Goal: Task Accomplishment & Management: Complete application form

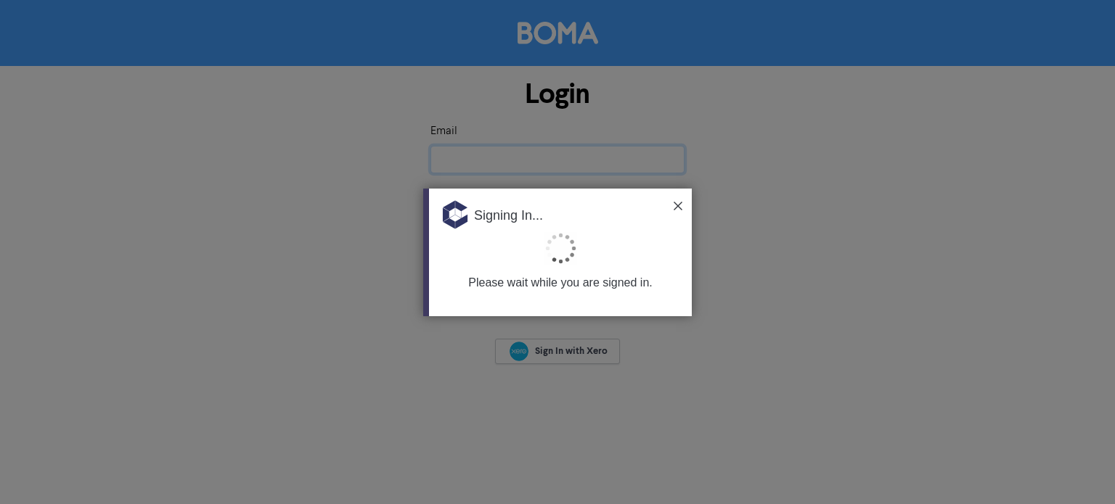
type input "[EMAIL_ADDRESS][DOMAIN_NAME]"
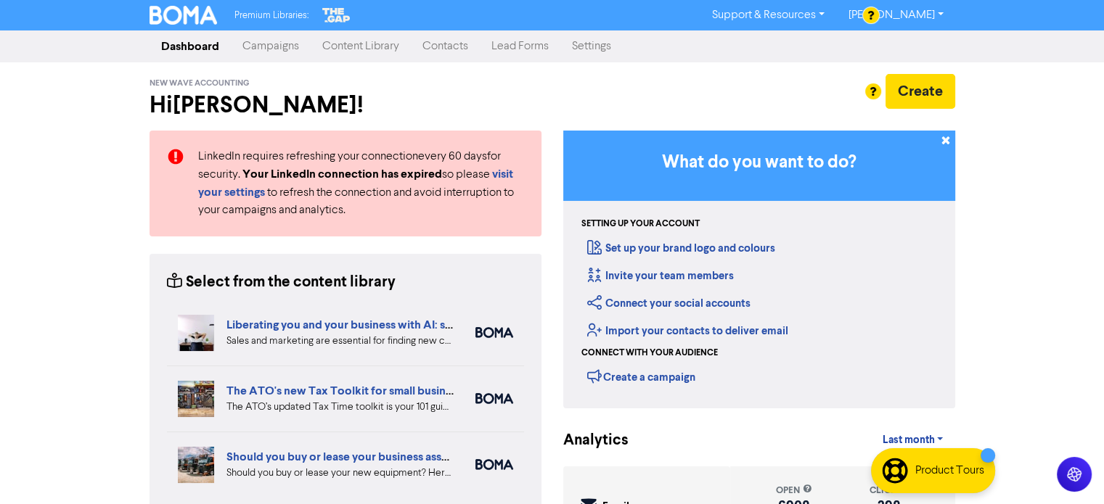
click at [437, 44] on link "Contacts" at bounding box center [445, 46] width 69 height 29
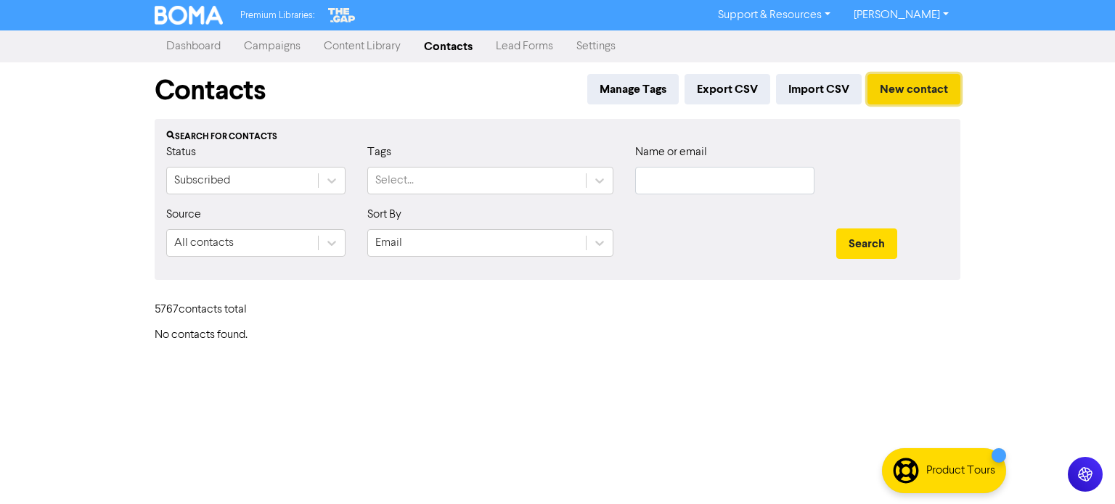
click at [896, 89] on button "New contact" at bounding box center [913, 89] width 93 height 30
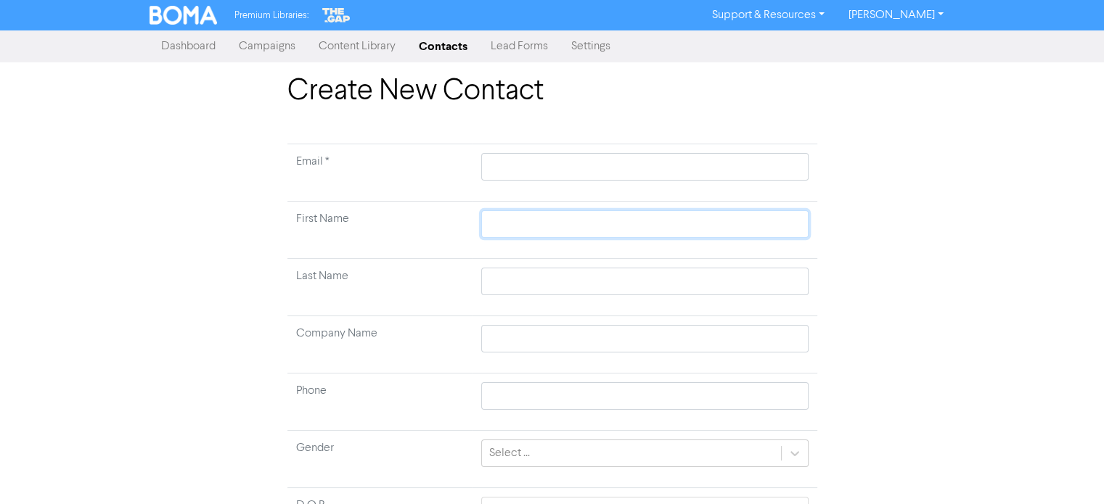
click at [520, 231] on input "text" at bounding box center [644, 224] width 327 height 28
paste input "[PERSON_NAME] [PERSON_NAME]"
type input "[PERSON_NAME] [PERSON_NAME]"
drag, startPoint x: 522, startPoint y: 221, endPoint x: 560, endPoint y: 225, distance: 38.0
click at [560, 225] on input "[PERSON_NAME] [PERSON_NAME]" at bounding box center [644, 224] width 327 height 28
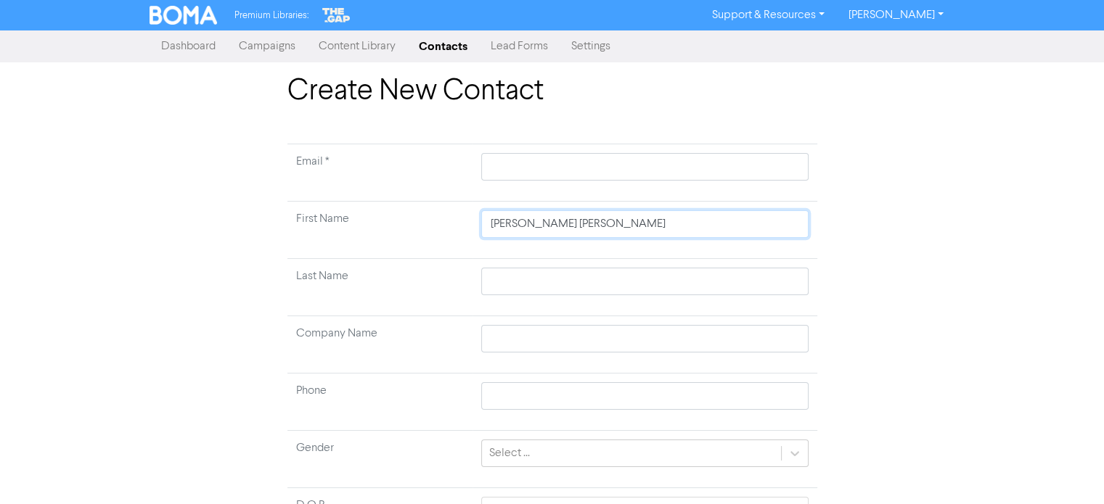
type input "[PERSON_NAME]"
drag, startPoint x: 525, startPoint y: 223, endPoint x: 592, endPoint y: 224, distance: 67.5
click at [592, 224] on input "[PERSON_NAME]" at bounding box center [644, 224] width 327 height 28
type input "[PERSON_NAME]"
click at [508, 282] on input "text" at bounding box center [644, 282] width 327 height 28
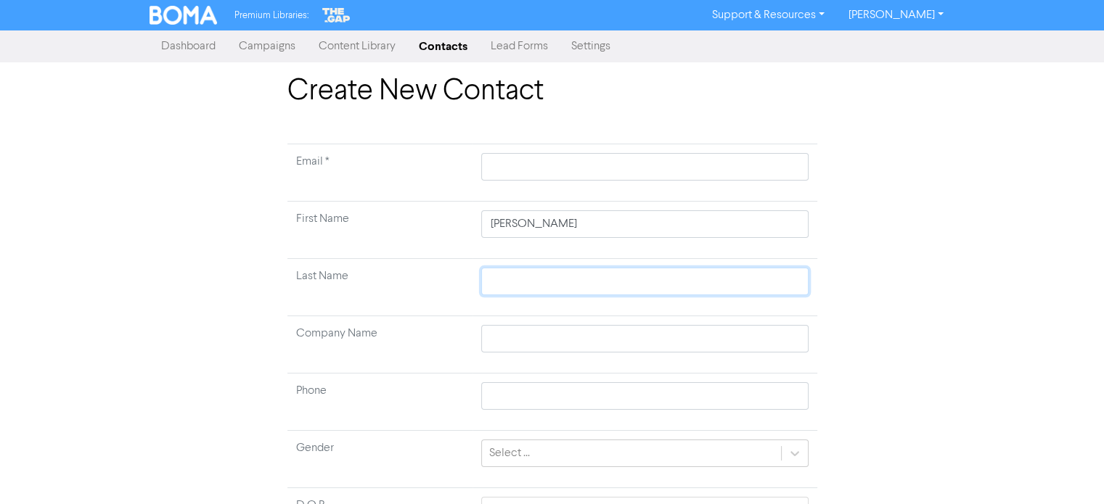
paste input "[PERSON_NAME]"
type input "[PERSON_NAME]"
drag, startPoint x: 599, startPoint y: 213, endPoint x: 517, endPoint y: 214, distance: 82.0
click at [517, 214] on input "[PERSON_NAME]" at bounding box center [644, 224] width 327 height 28
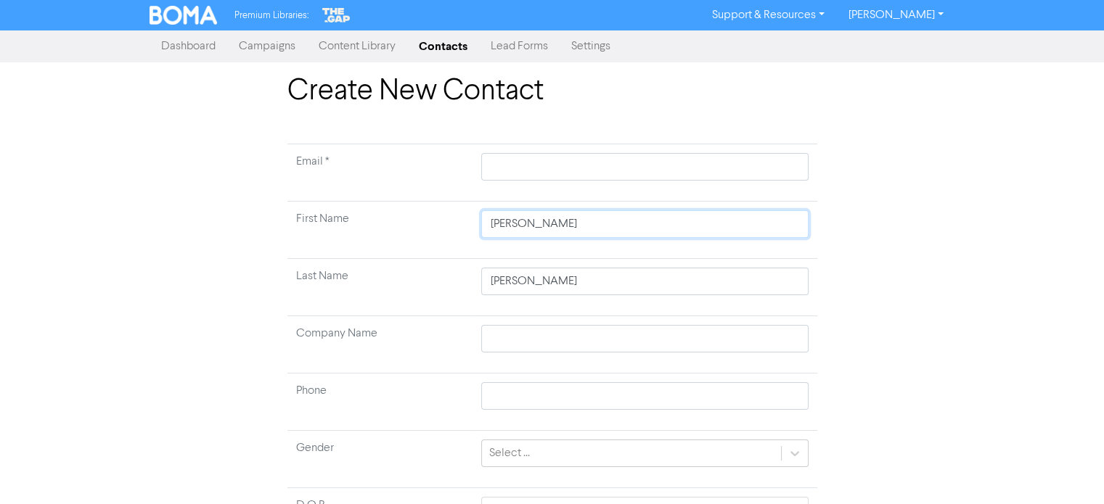
type input "[PERSON_NAME]"
click at [525, 340] on input "text" at bounding box center [644, 339] width 327 height 28
click at [544, 168] on input "text" at bounding box center [644, 167] width 327 height 28
paste input "[EMAIL_ADDRESS][DOMAIN_NAME]"
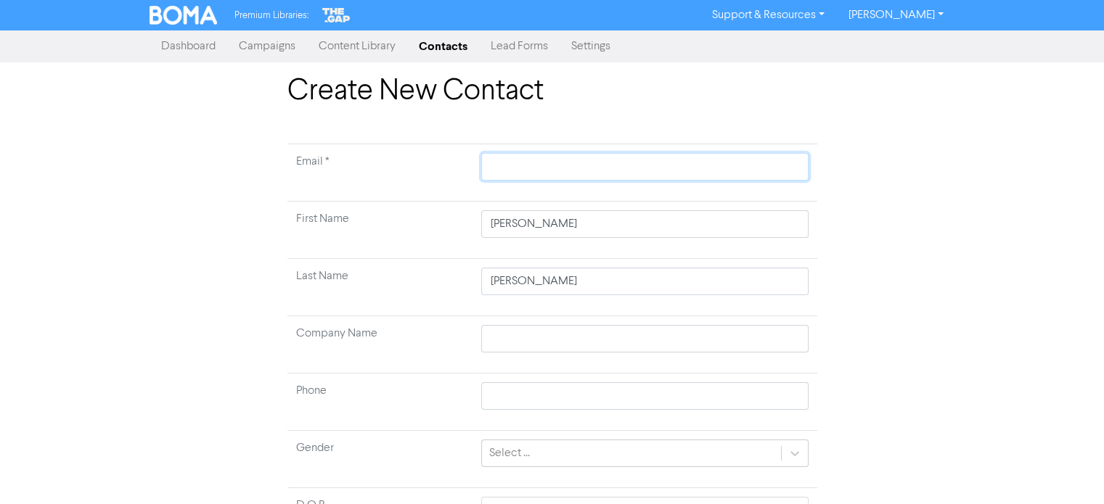
type input "[EMAIL_ADDRESS][DOMAIN_NAME]"
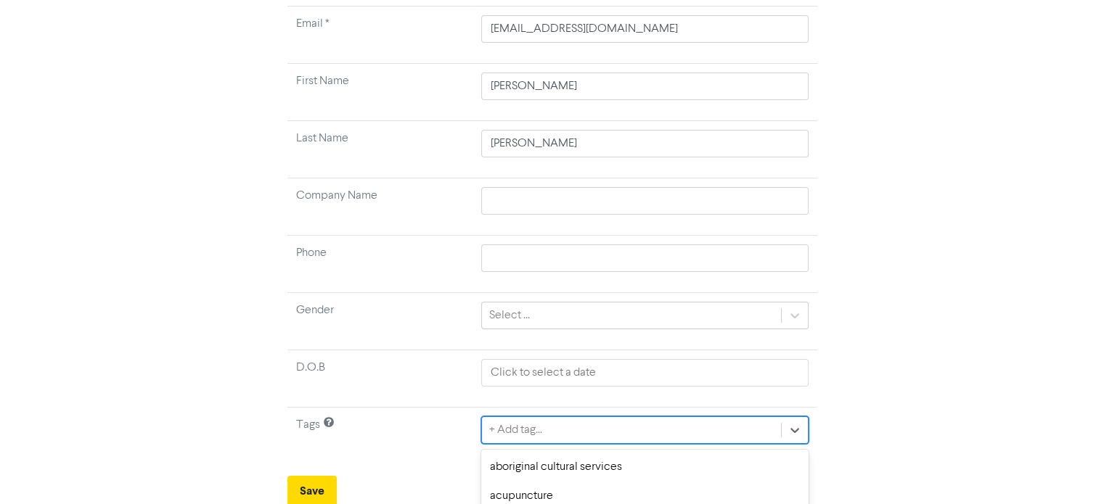
scroll to position [299, 0]
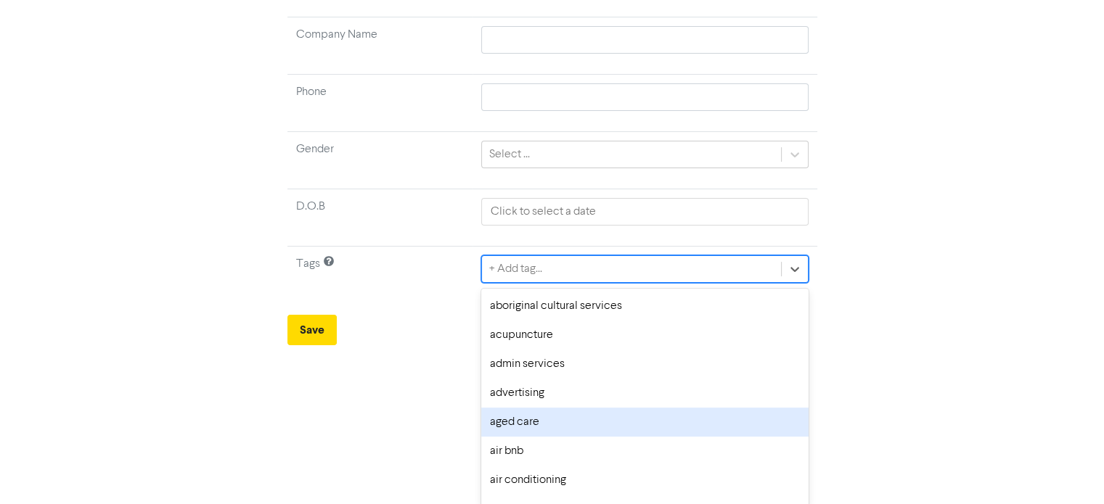
click at [539, 283] on div "option aged care focused, 5 of 287. 287 results available. Use Up and Down to c…" at bounding box center [644, 269] width 327 height 28
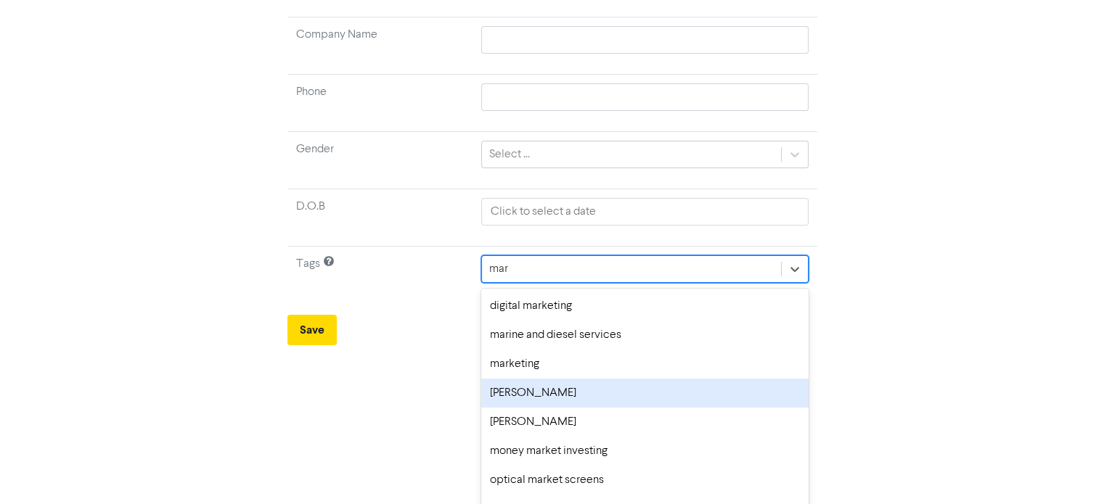
scroll to position [138, 0]
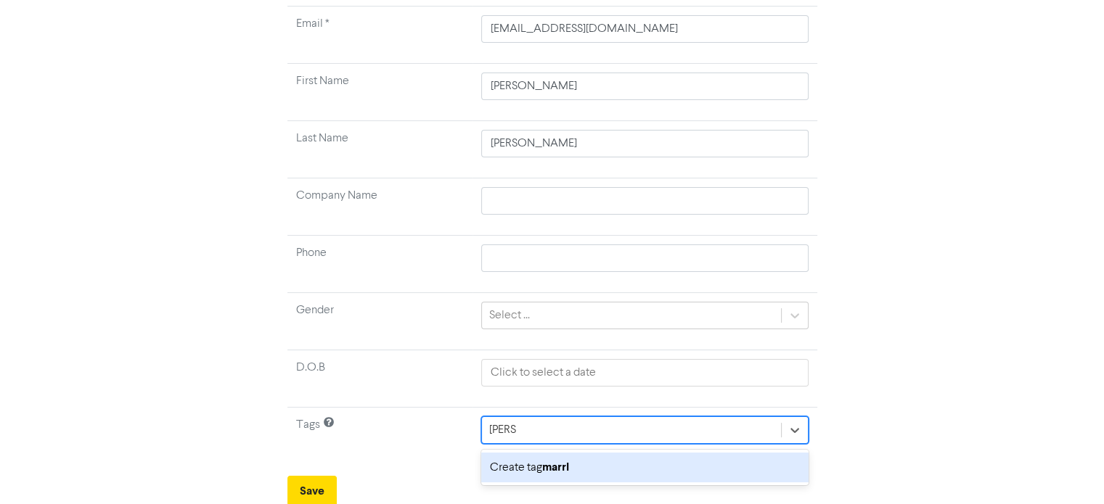
type input "mar"
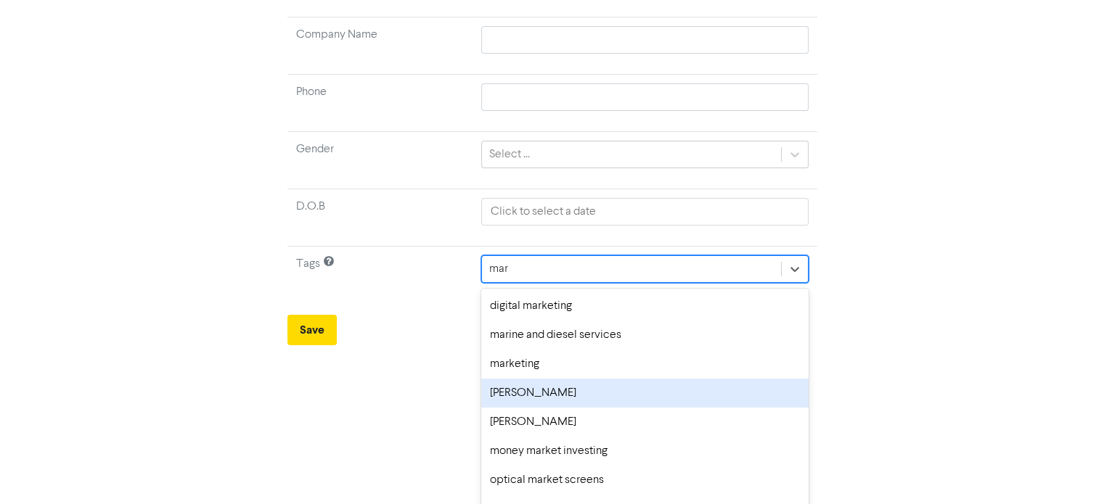
click at [543, 392] on div "[PERSON_NAME]" at bounding box center [644, 393] width 327 height 29
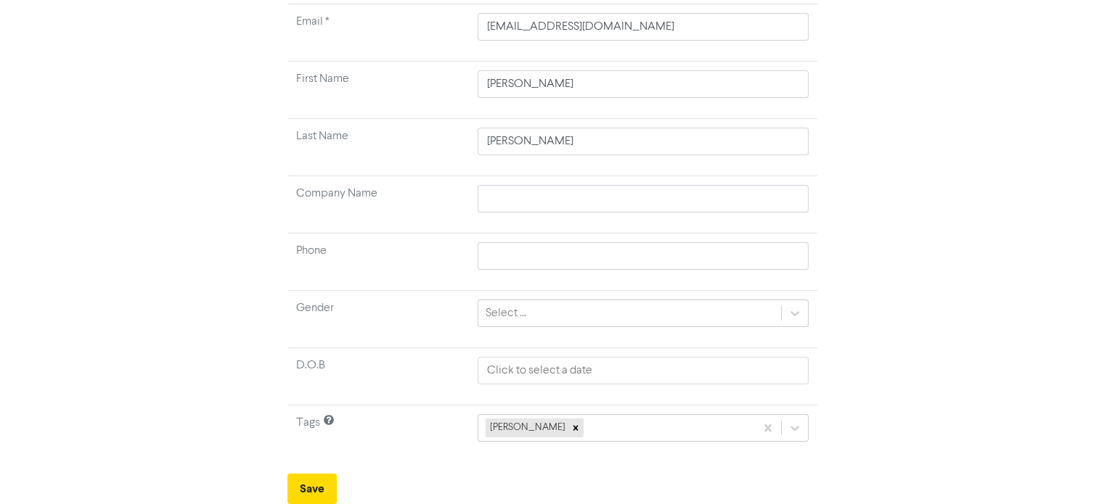
scroll to position [138, 0]
click at [321, 484] on button "Save" at bounding box center [311, 491] width 49 height 30
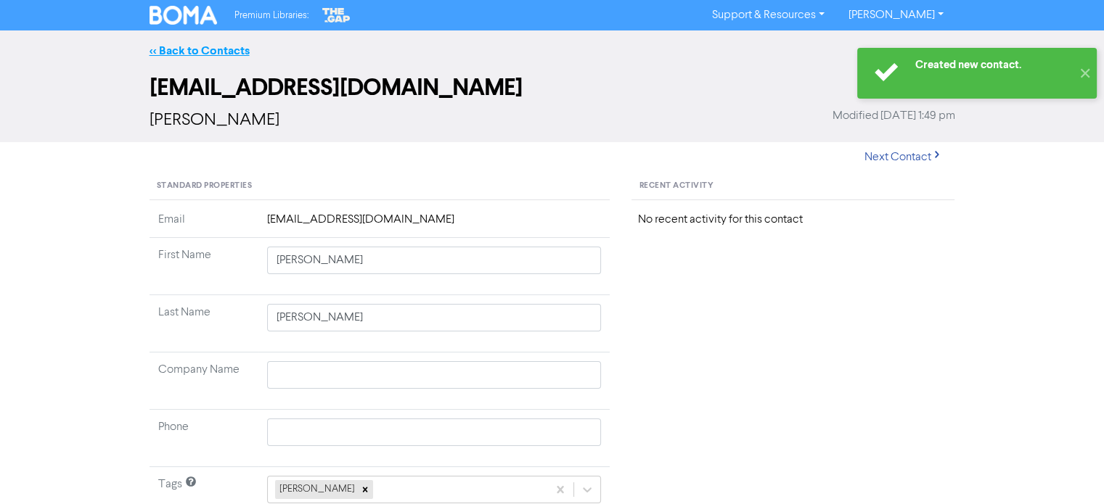
click at [226, 44] on link "<< Back to Contacts" at bounding box center [199, 51] width 100 height 15
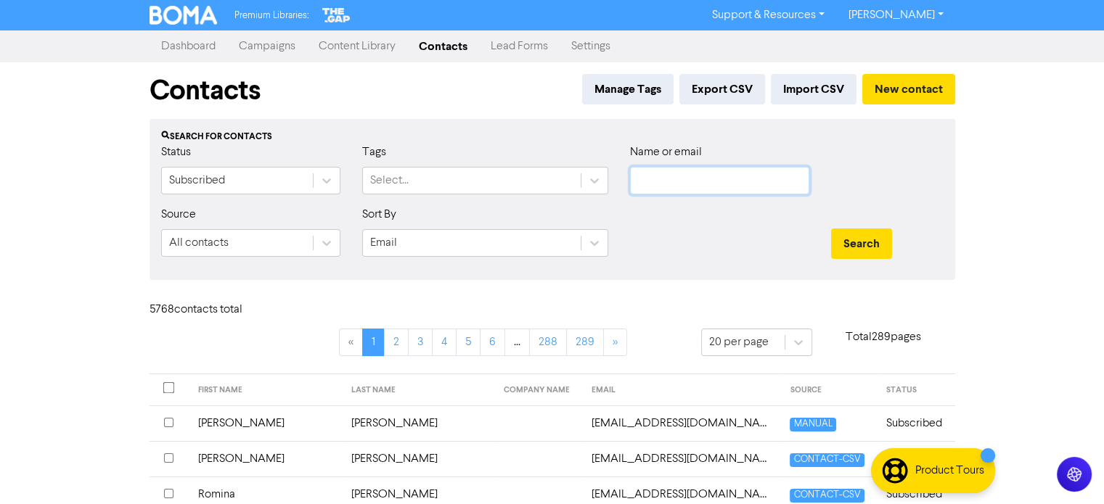
click at [710, 176] on input "text" at bounding box center [719, 181] width 179 height 28
paste input "[EMAIL_ADDRESS][DOMAIN_NAME]"
type input "[EMAIL_ADDRESS][DOMAIN_NAME]"
click at [866, 243] on button "Search" at bounding box center [861, 244] width 61 height 30
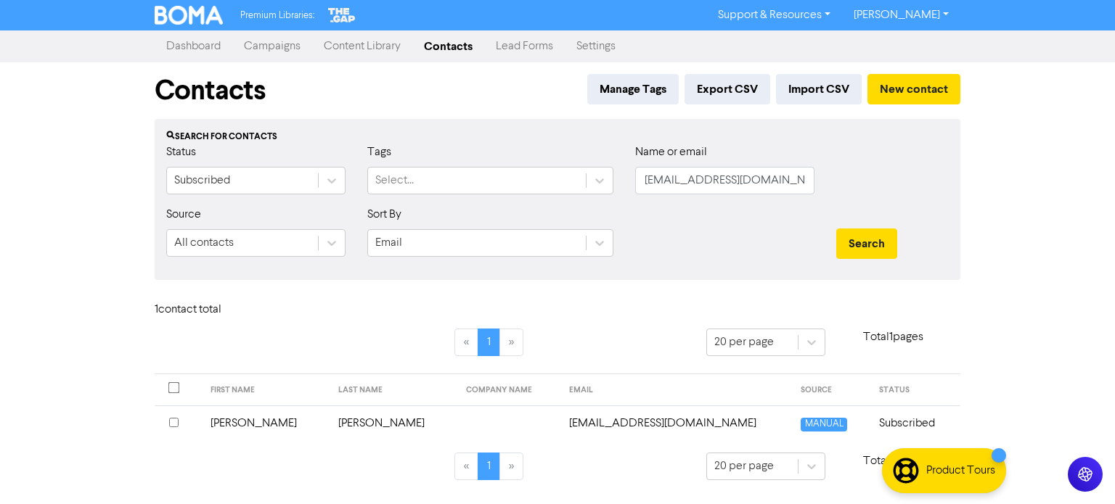
click at [228, 419] on td "[PERSON_NAME]" at bounding box center [266, 424] width 128 height 36
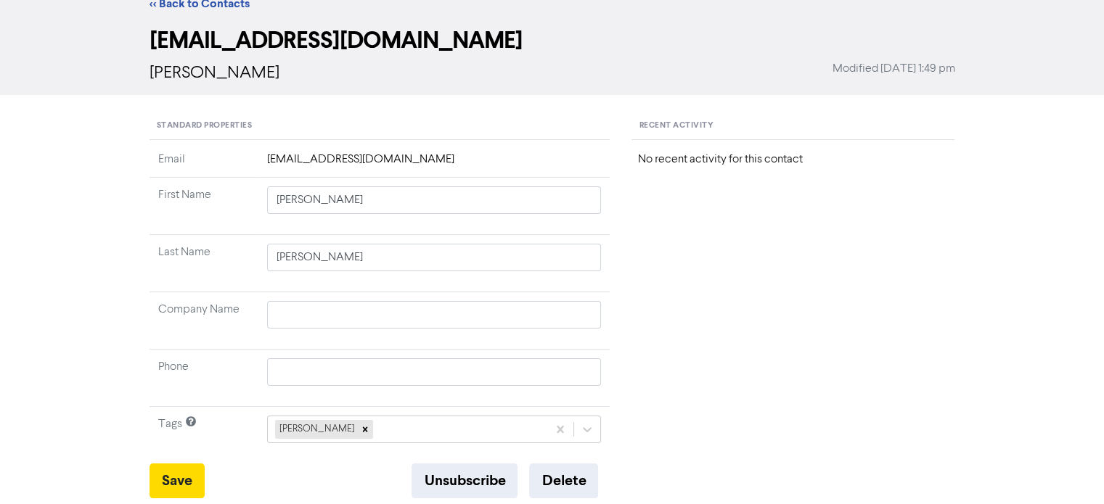
scroll to position [73, 0]
